Goal: Task Accomplishment & Management: Complete application form

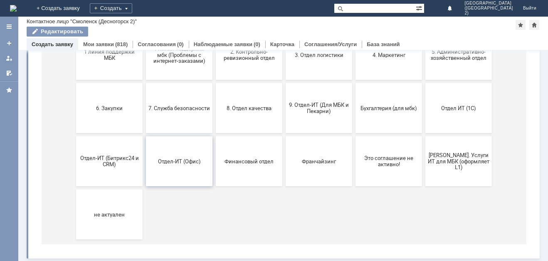
scroll to position [131, 0]
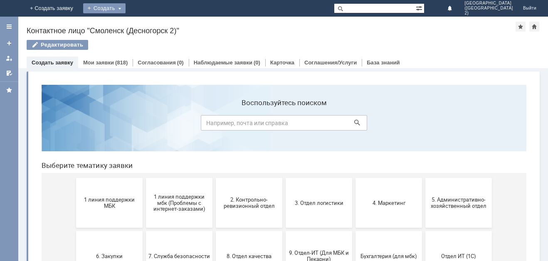
click at [126, 12] on div "Создать" at bounding box center [104, 8] width 42 height 10
click at [148, 26] on link "Заявка" at bounding box center [116, 25] width 63 height 10
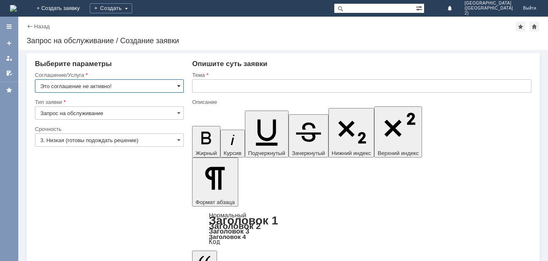
click at [180, 85] on span at bounding box center [178, 86] width 3 height 7
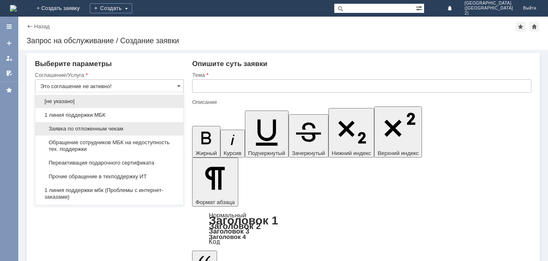
click at [171, 127] on span "Заявка по отложенным чекам" at bounding box center [109, 129] width 138 height 7
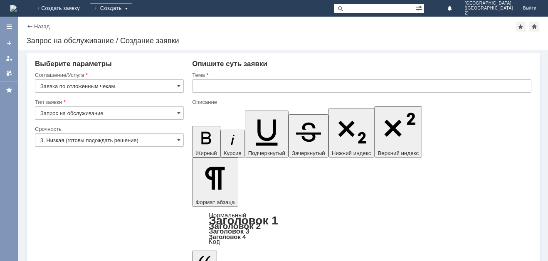
type input "Заявка по отложенным чекам"
click at [178, 139] on span at bounding box center [178, 140] width 3 height 7
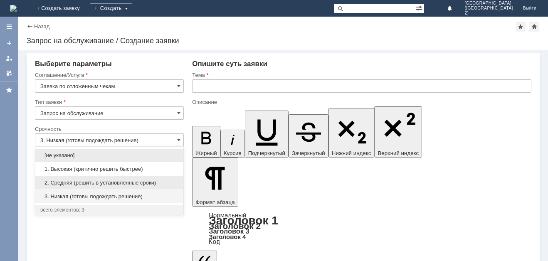
click at [170, 180] on span "2. Средняя (решить в установленные сроки)" at bounding box center [109, 183] width 138 height 7
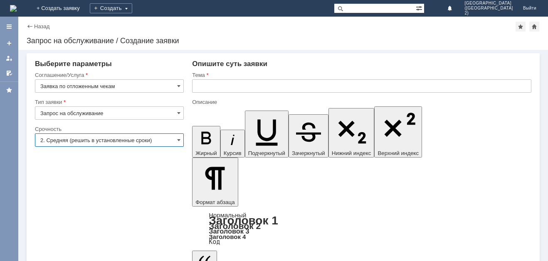
type input "2. Средняя (решить в установленные сроки)"
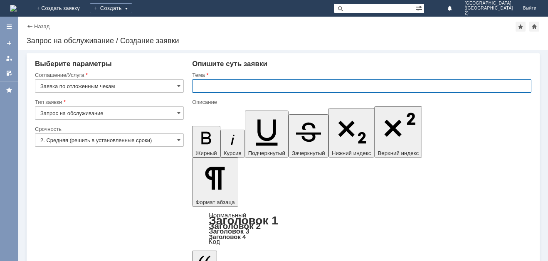
click at [236, 87] on input "text" at bounding box center [361, 85] width 339 height 13
type input "Прошу вас удалить отложенные чеки"
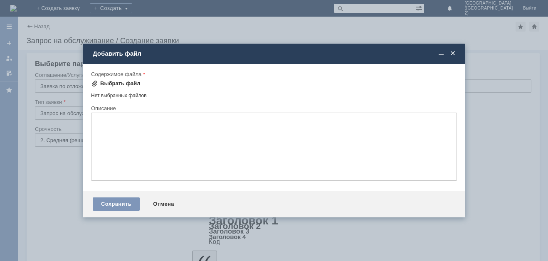
click at [128, 85] on div "Выбрать файл" at bounding box center [120, 83] width 40 height 7
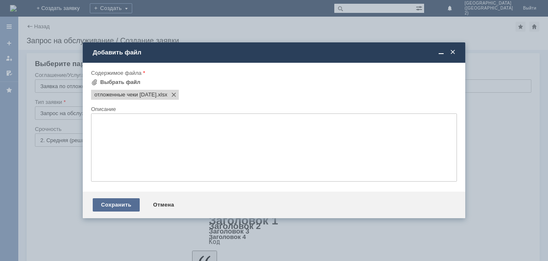
click at [109, 207] on div "Сохранить" at bounding box center [116, 204] width 47 height 13
